Goal: Task Accomplishment & Management: Use online tool/utility

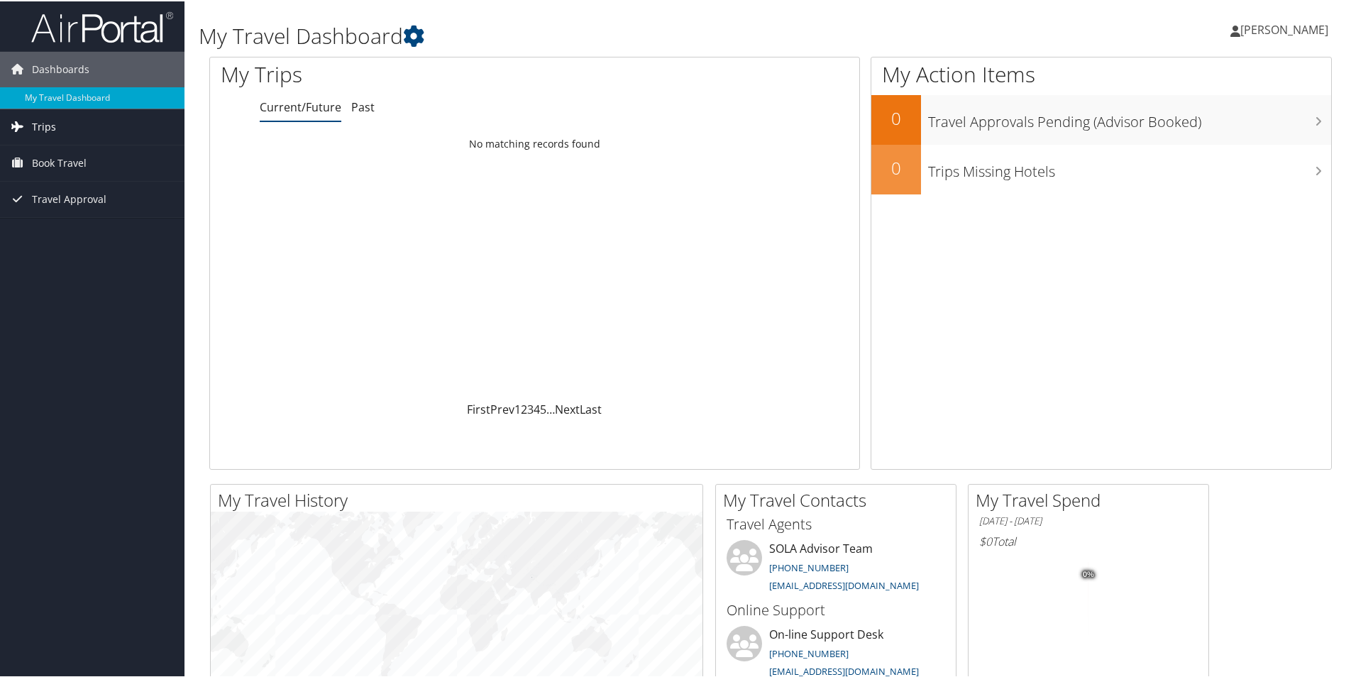
click at [53, 129] on span "Trips" at bounding box center [44, 125] width 24 height 35
click at [77, 153] on link "Current/Future Trips" at bounding box center [92, 153] width 185 height 21
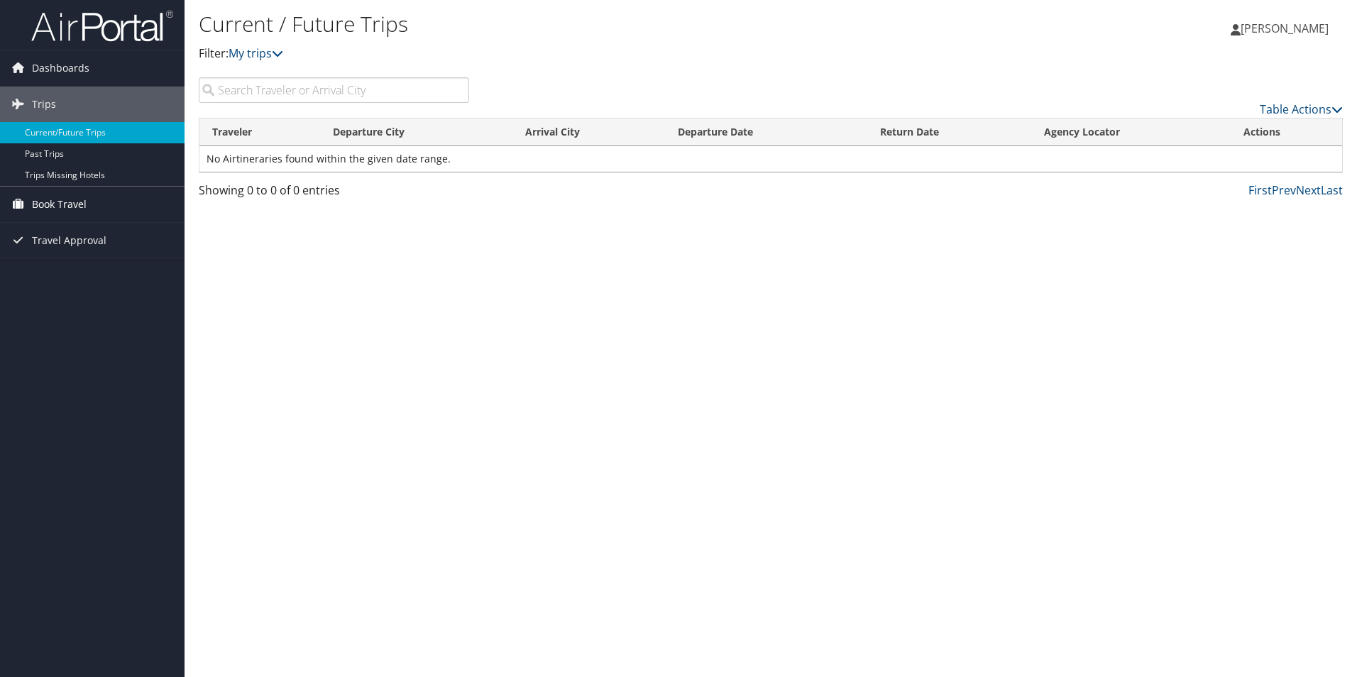
click at [62, 204] on span "Book Travel" at bounding box center [59, 204] width 55 height 35
click at [65, 249] on link "Book/Manage Online Trips" at bounding box center [92, 253] width 185 height 21
